Goal: Task Accomplishment & Management: Manage account settings

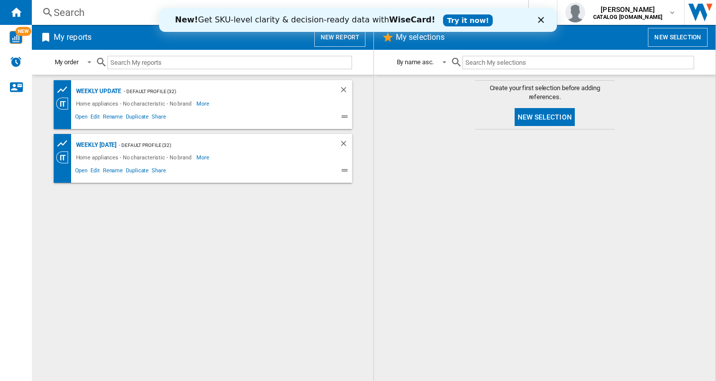
click at [542, 19] on polygon "Fermer" at bounding box center [541, 20] width 6 height 6
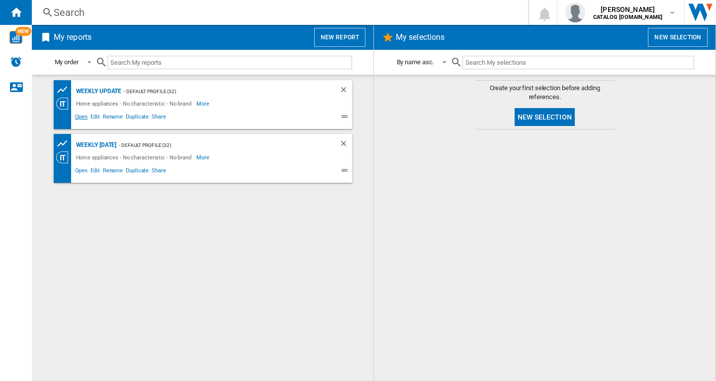
click at [80, 117] on span "Open" at bounding box center [82, 118] width 16 height 12
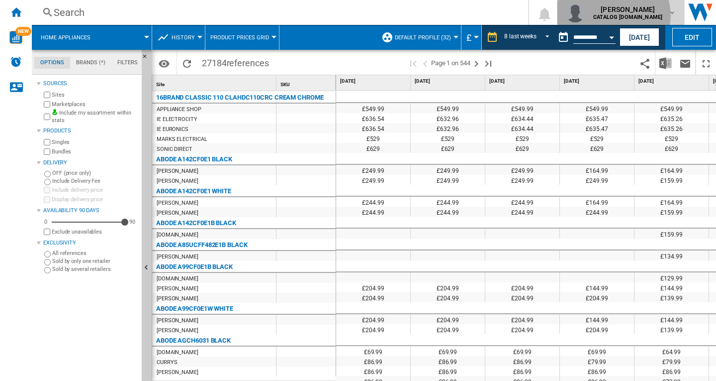
click at [633, 15] on b "CATALOG [DOMAIN_NAME]" at bounding box center [628, 17] width 69 height 6
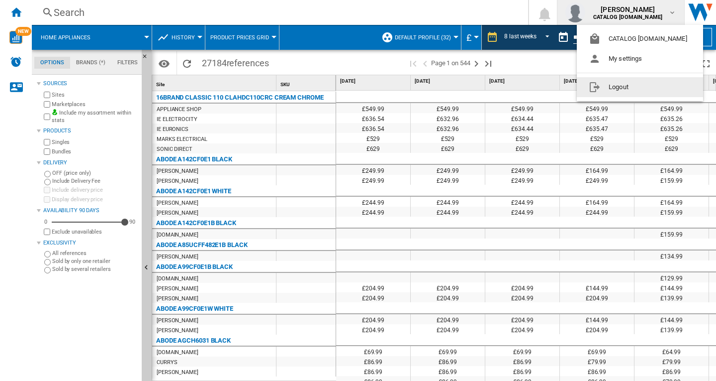
click at [639, 88] on button "Logout" at bounding box center [640, 87] width 126 height 20
